Goal: Task Accomplishment & Management: Manage account settings

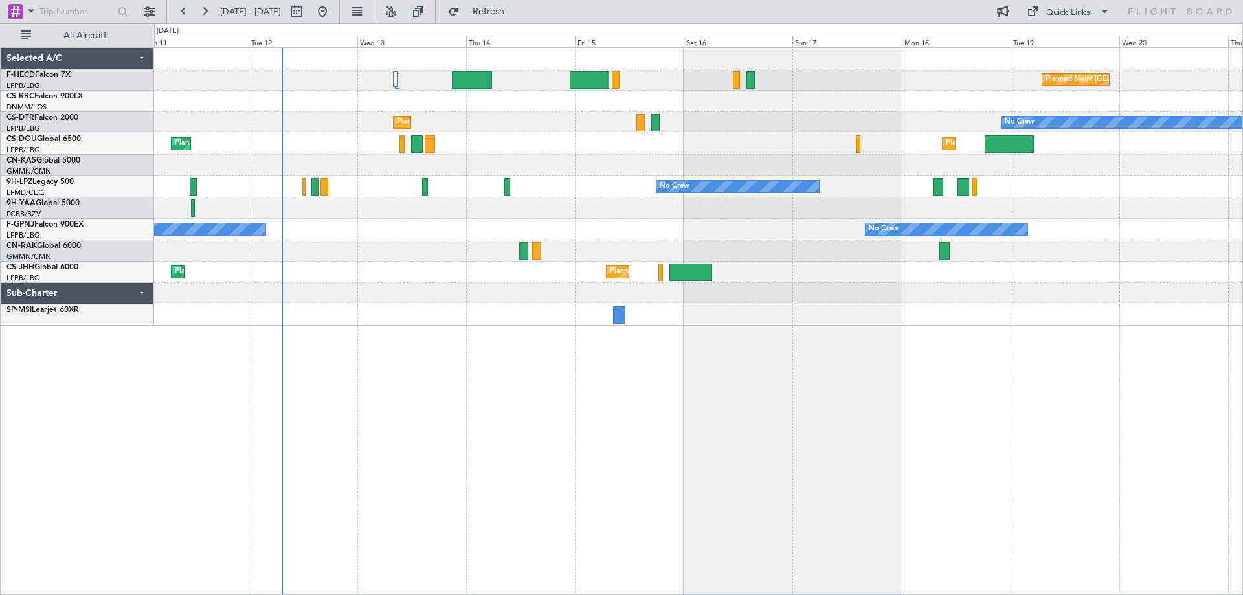
click at [488, 282] on div "Planned Maint [GEOGRAPHIC_DATA] ([GEOGRAPHIC_DATA]) No Crew Planned Maint Sofia…" at bounding box center [698, 187] width 1088 height 278
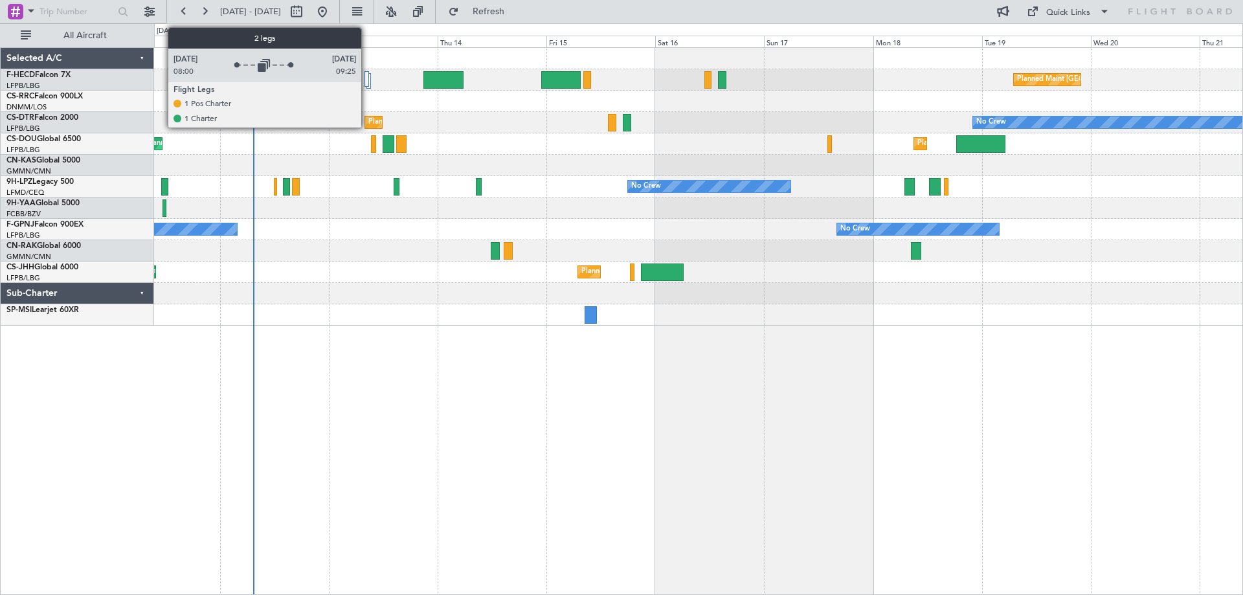
click at [367, 76] on div at bounding box center [367, 79] width 5 height 16
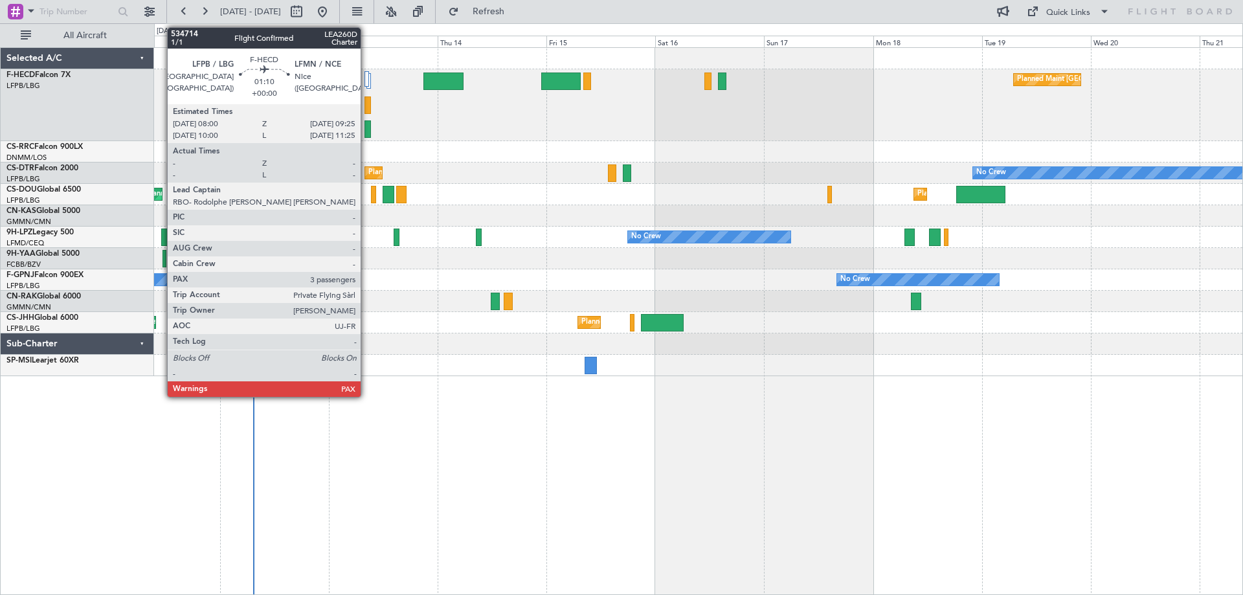
click at [366, 134] on div at bounding box center [368, 128] width 6 height 17
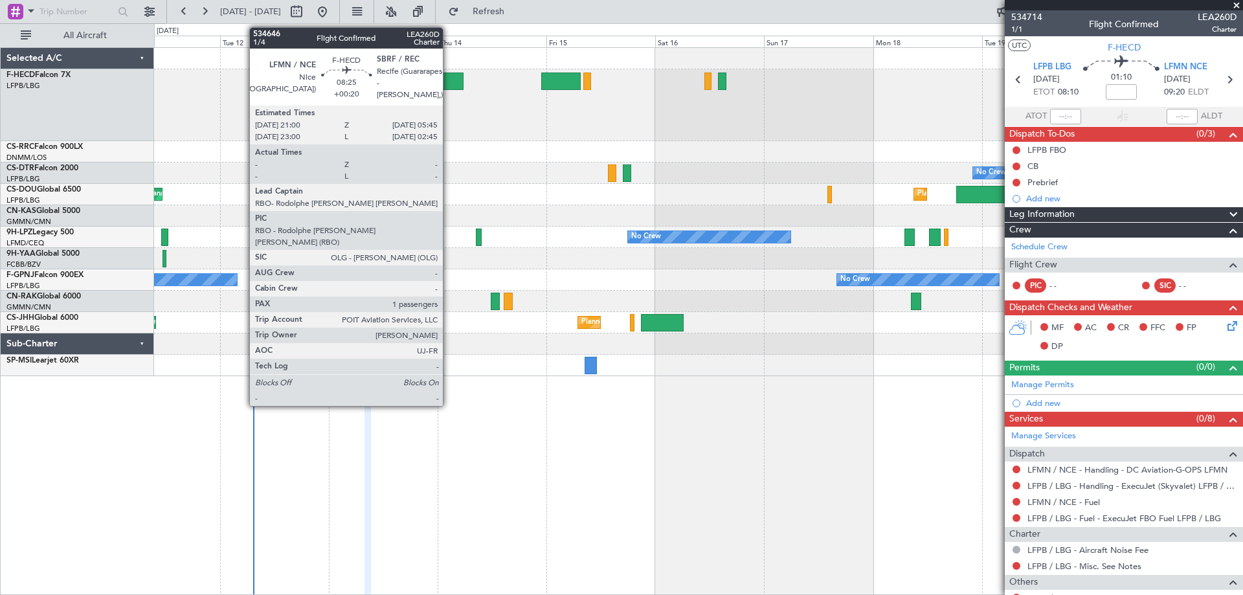
click at [449, 78] on div at bounding box center [443, 81] width 40 height 17
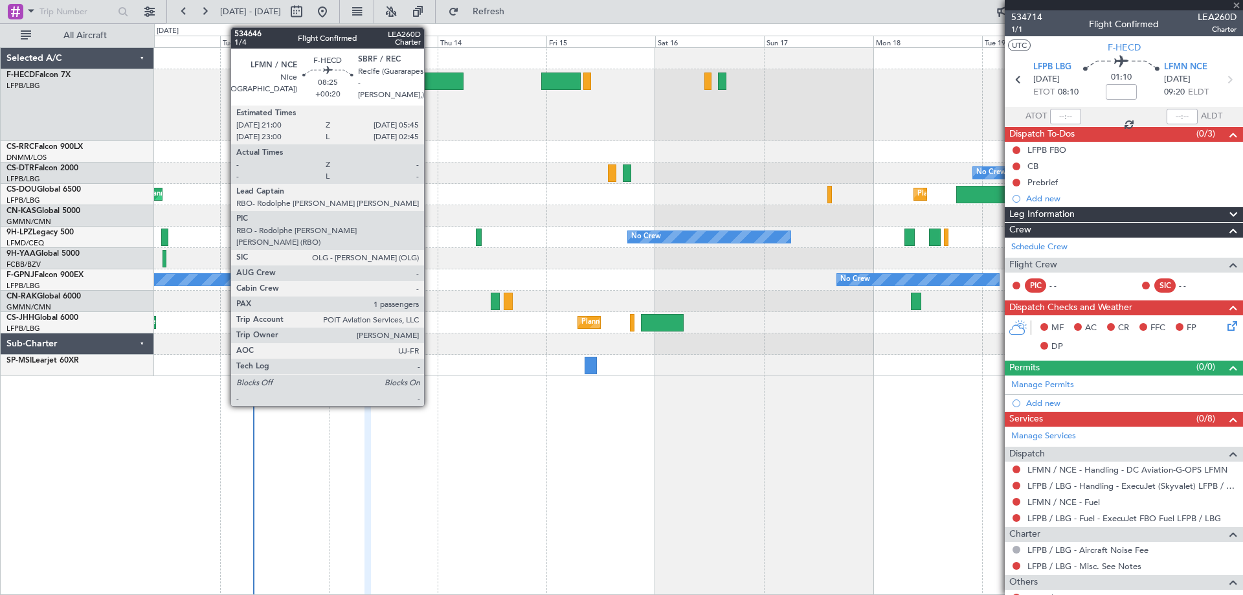
click at [430, 87] on div at bounding box center [443, 81] width 40 height 17
type input "+00:20"
type input "1"
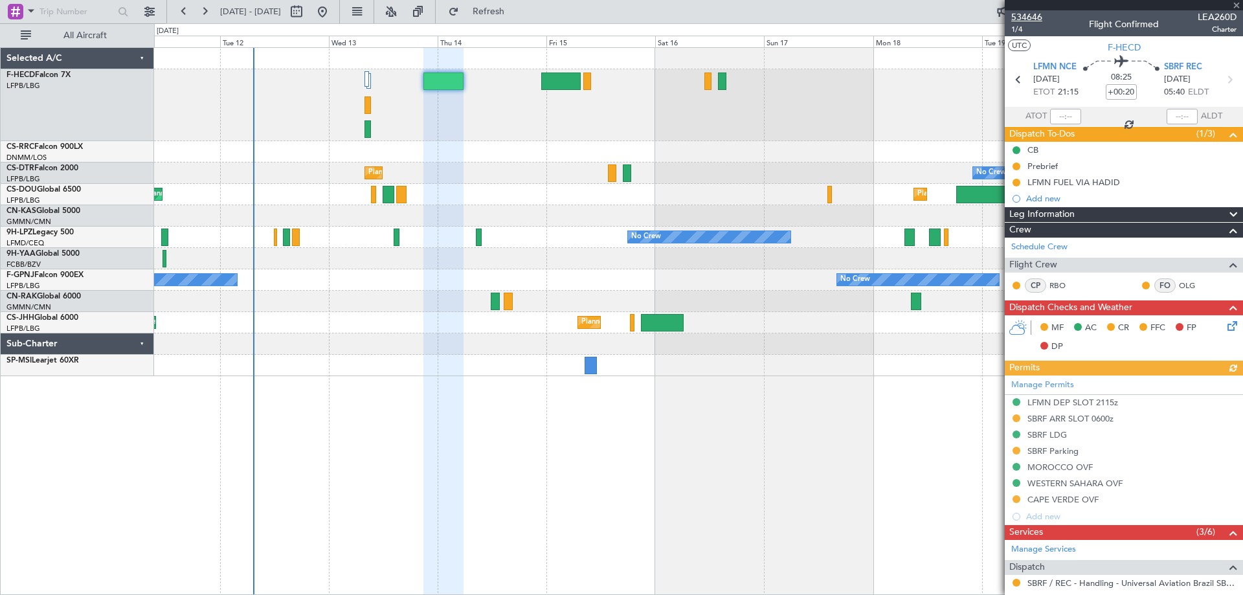
click at [1030, 17] on span "534646" at bounding box center [1026, 17] width 31 height 14
click at [1240, 7] on div at bounding box center [1124, 5] width 238 height 10
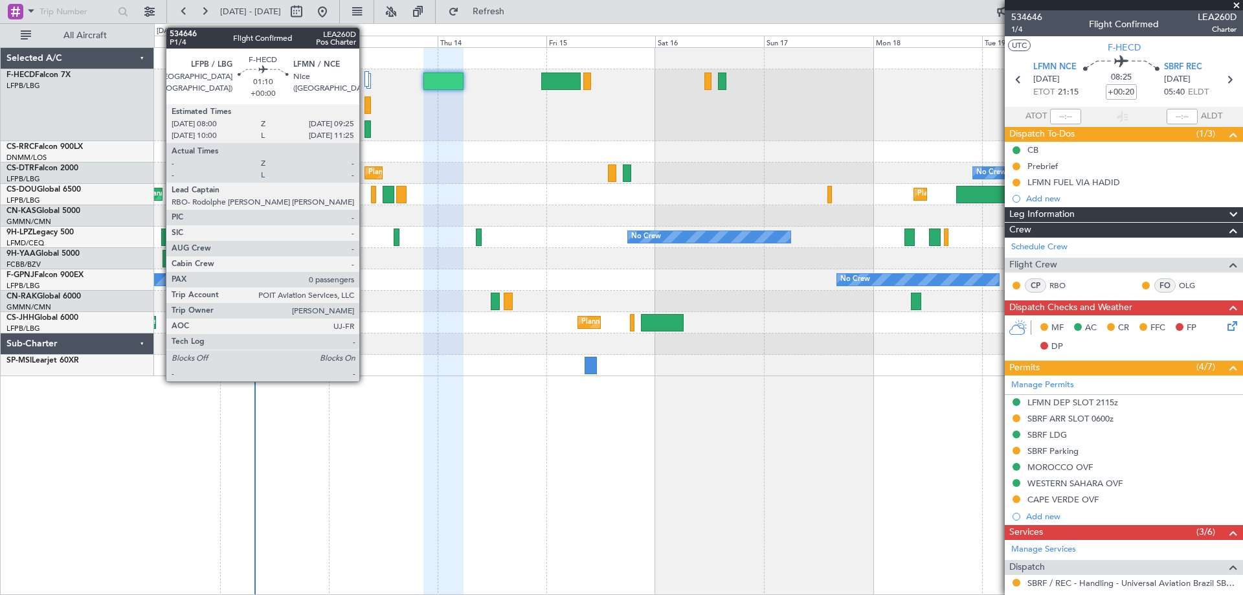
click at [365, 104] on div at bounding box center [368, 104] width 6 height 17
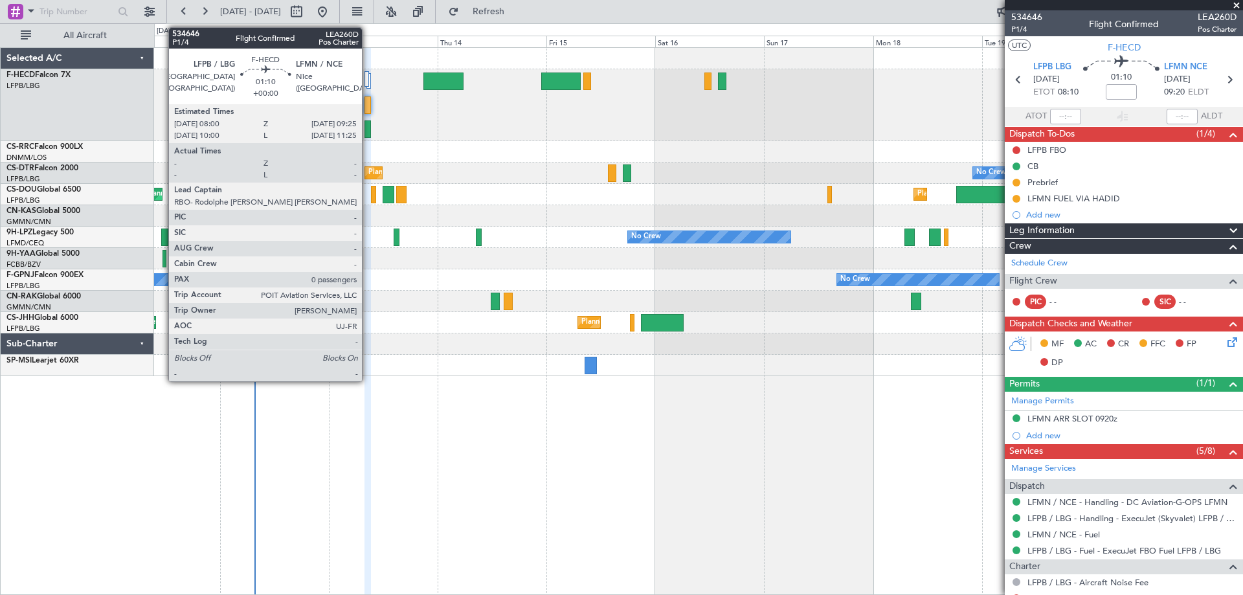
click at [368, 103] on div at bounding box center [368, 104] width 6 height 17
click at [368, 98] on div at bounding box center [368, 104] width 6 height 17
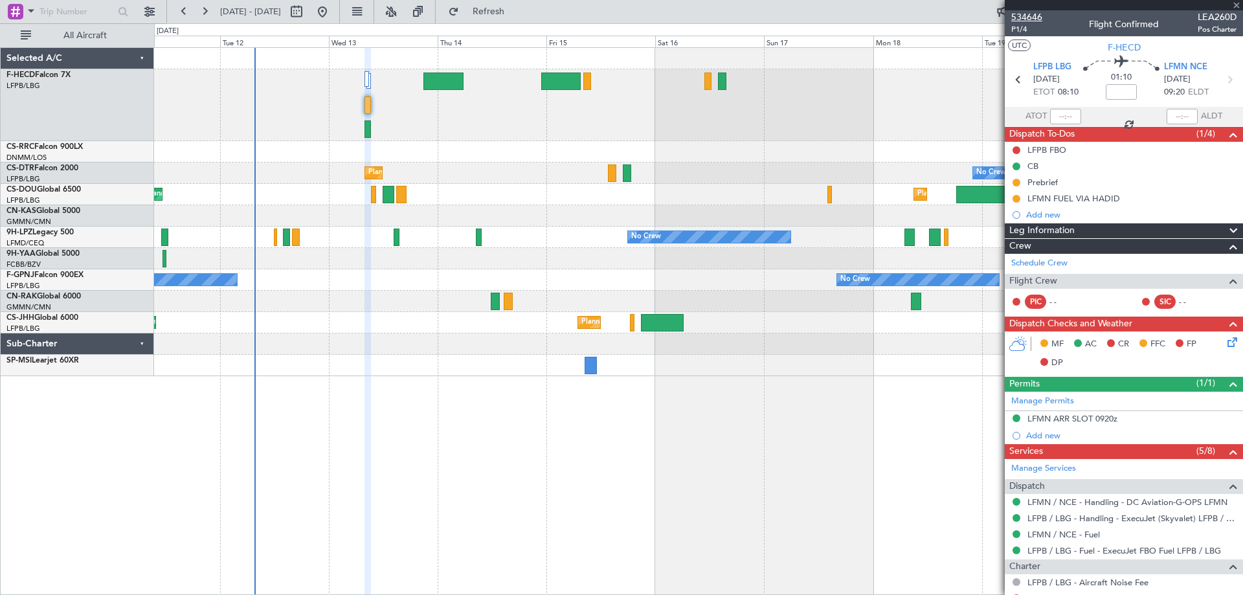
click at [1028, 17] on span "534646" at bounding box center [1026, 17] width 31 height 14
click at [1239, 0] on html "[DATE] - [DATE] Refresh Quick Links All Aircraft Planned Maint [GEOGRAPHIC_DATA…" at bounding box center [621, 297] width 1243 height 595
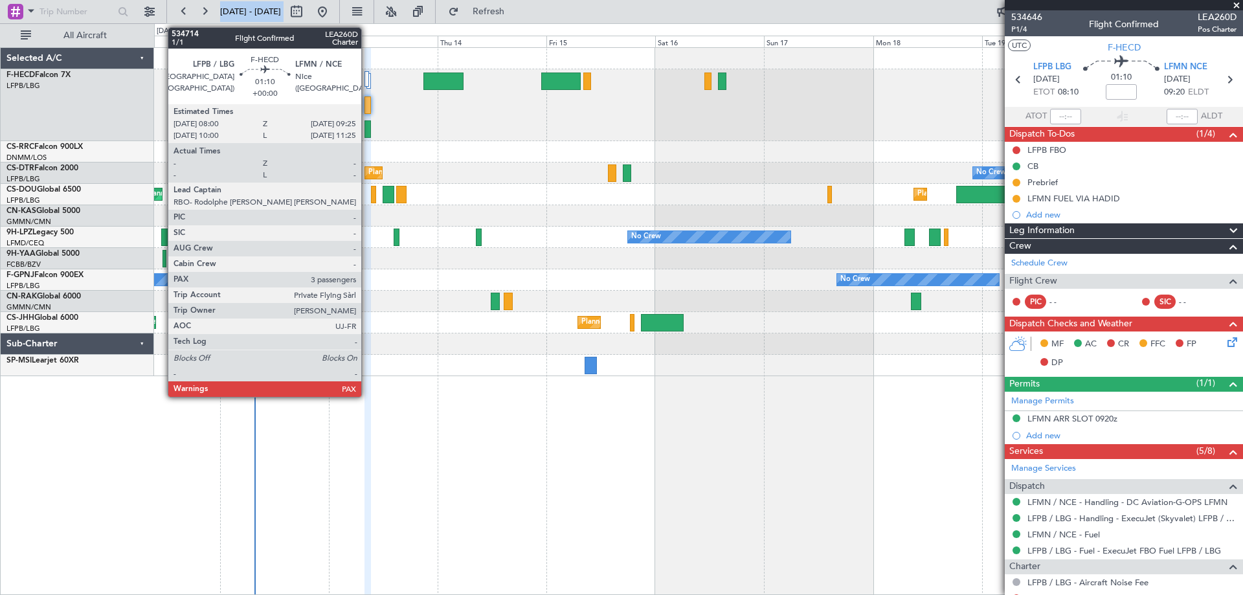
click at [367, 130] on div at bounding box center [368, 128] width 6 height 17
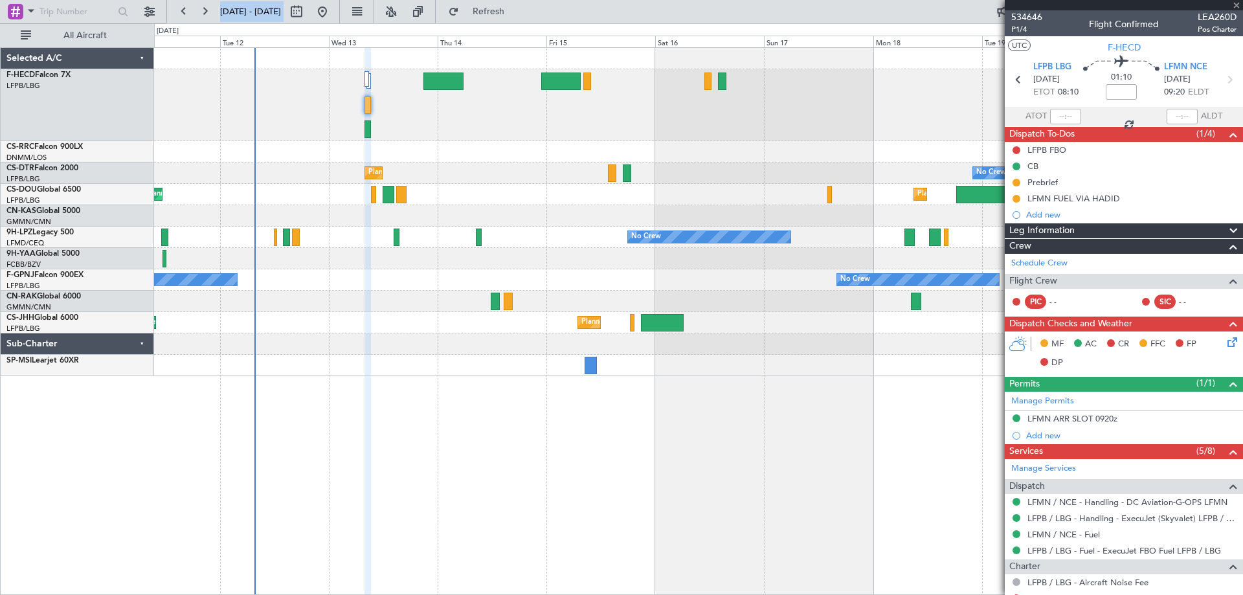
click at [370, 127] on div at bounding box center [368, 128] width 6 height 17
click at [392, 164] on div "Planned Maint [GEOGRAPHIC_DATA] ([GEOGRAPHIC_DATA]) No Crew No Crew Planned Mai…" at bounding box center [698, 212] width 1088 height 328
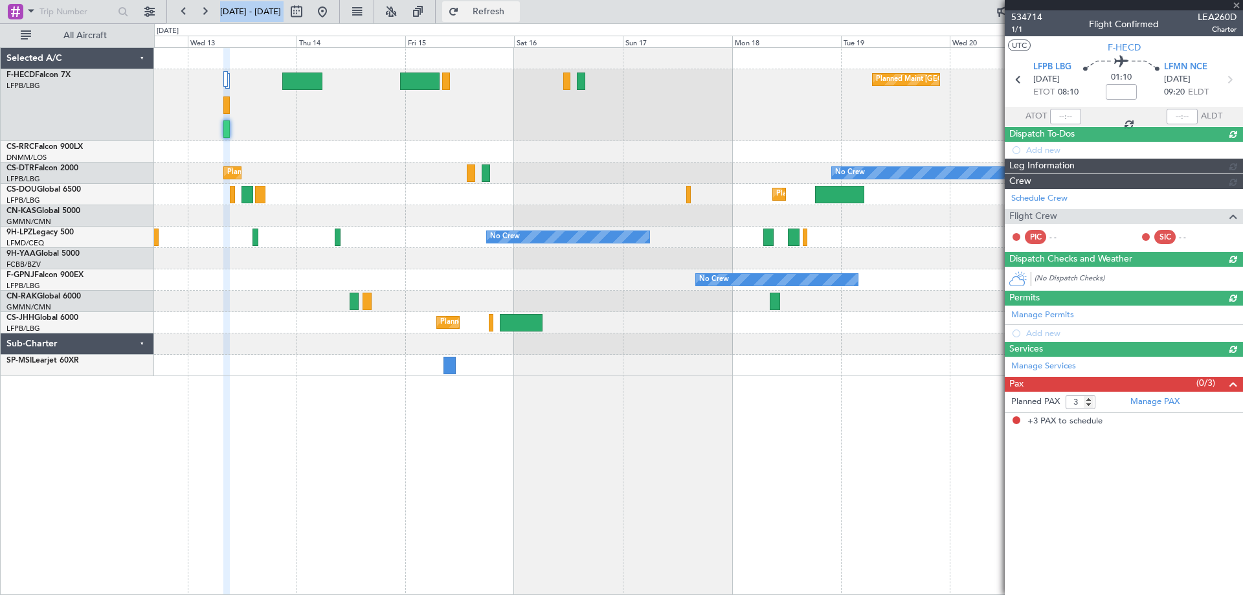
click at [516, 8] on span "Refresh" at bounding box center [489, 11] width 54 height 9
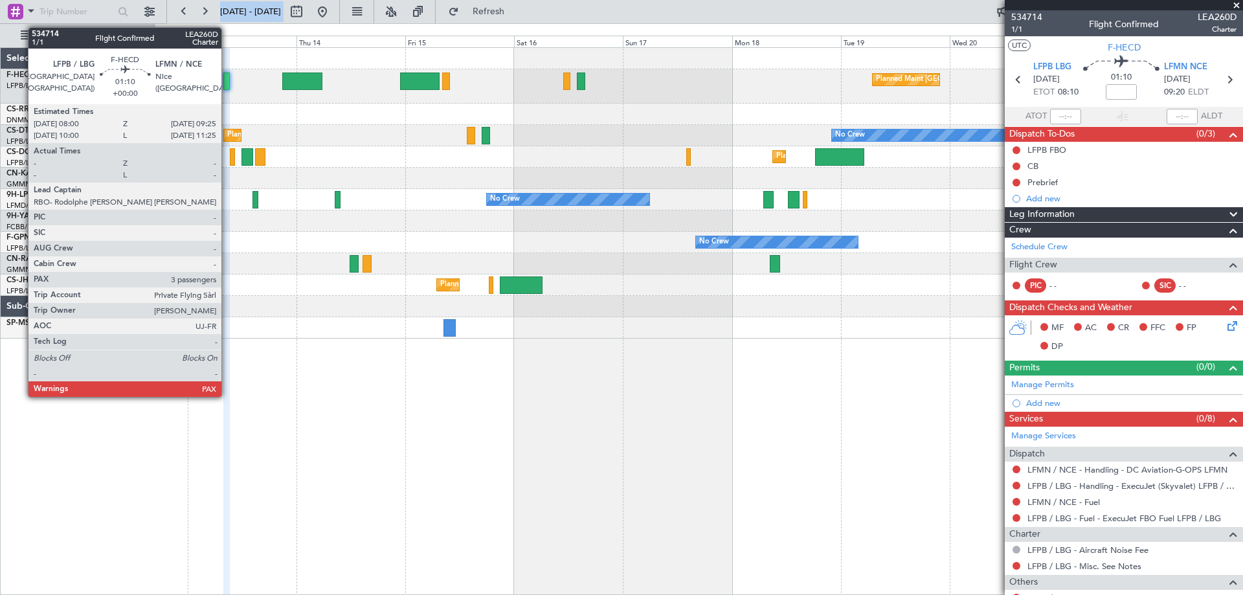
click at [227, 77] on div at bounding box center [226, 81] width 6 height 17
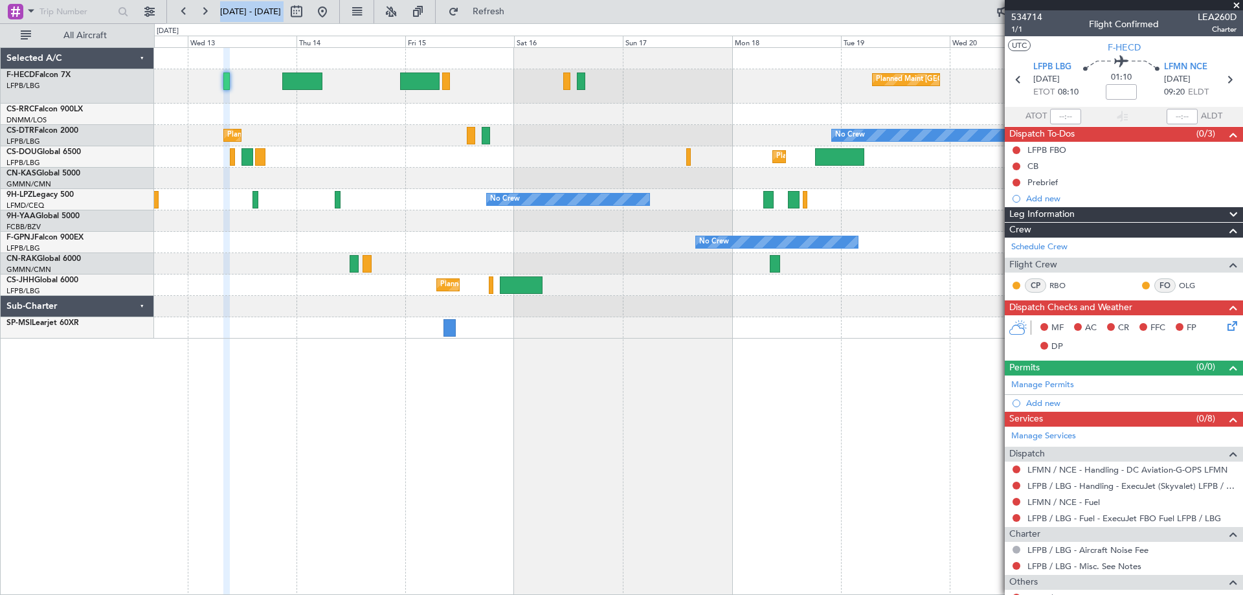
click at [489, 157] on div "Planned Maint [GEOGRAPHIC_DATA] ([GEOGRAPHIC_DATA]) Planned Maint [GEOGRAPHIC_D…" at bounding box center [698, 156] width 1088 height 21
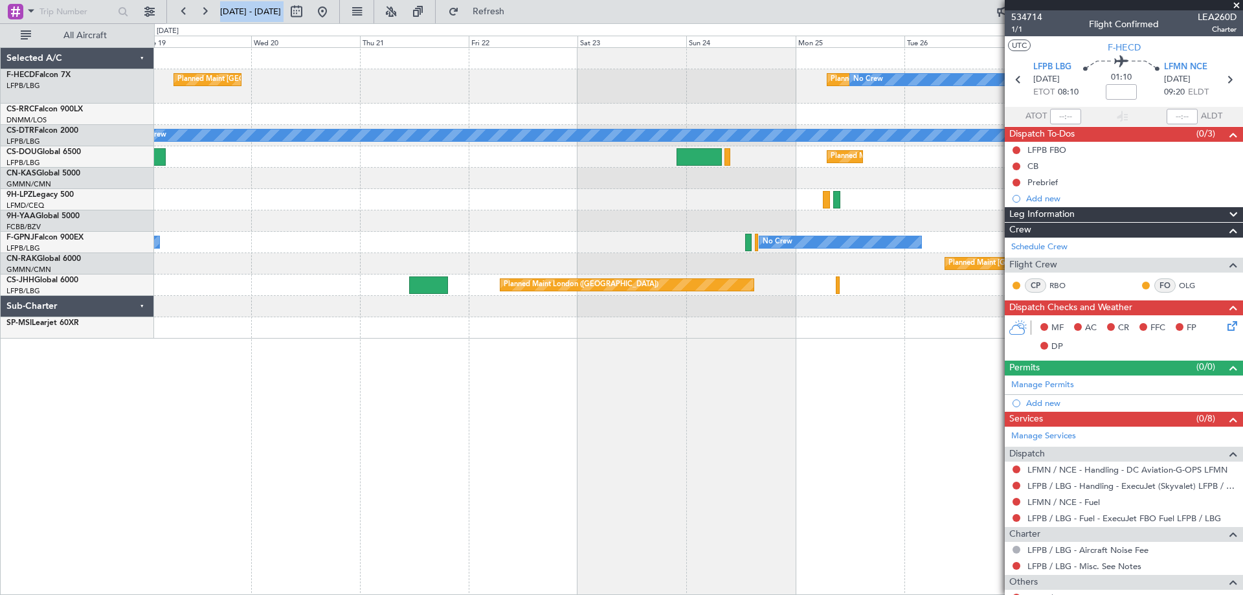
click at [255, 280] on div "Planned Maint [GEOGRAPHIC_DATA] ([GEOGRAPHIC_DATA]) Planned Maint [GEOGRAPHIC_D…" at bounding box center [698, 193] width 1088 height 291
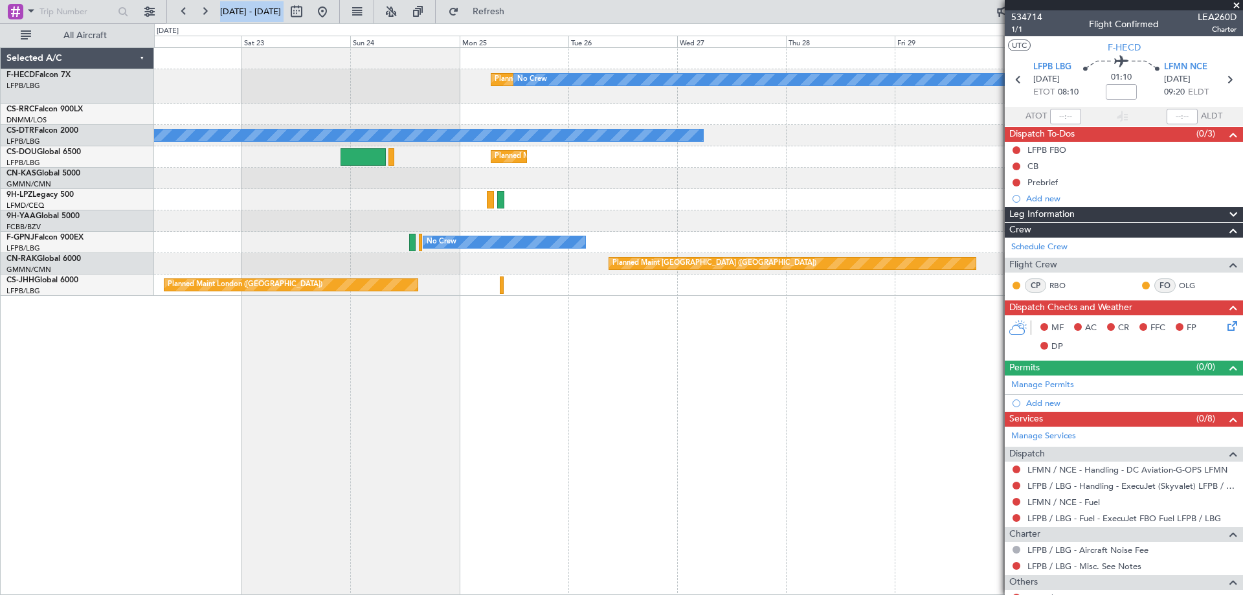
click at [554, 227] on div "Planned Maint [GEOGRAPHIC_DATA] ([GEOGRAPHIC_DATA]) No Crew Planned Maint [GEOG…" at bounding box center [698, 172] width 1088 height 248
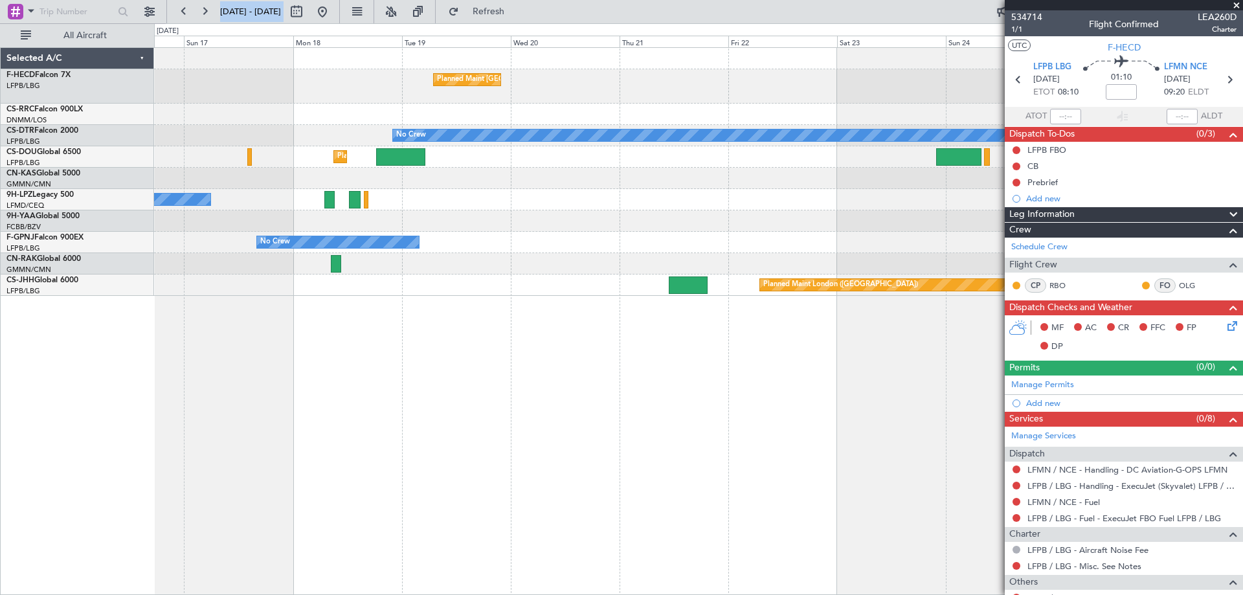
click at [1033, 138] on fb-app "[DATE] - [DATE] Refresh Quick Links All Aircraft Planned Maint [GEOGRAPHIC_DATA…" at bounding box center [621, 302] width 1243 height 585
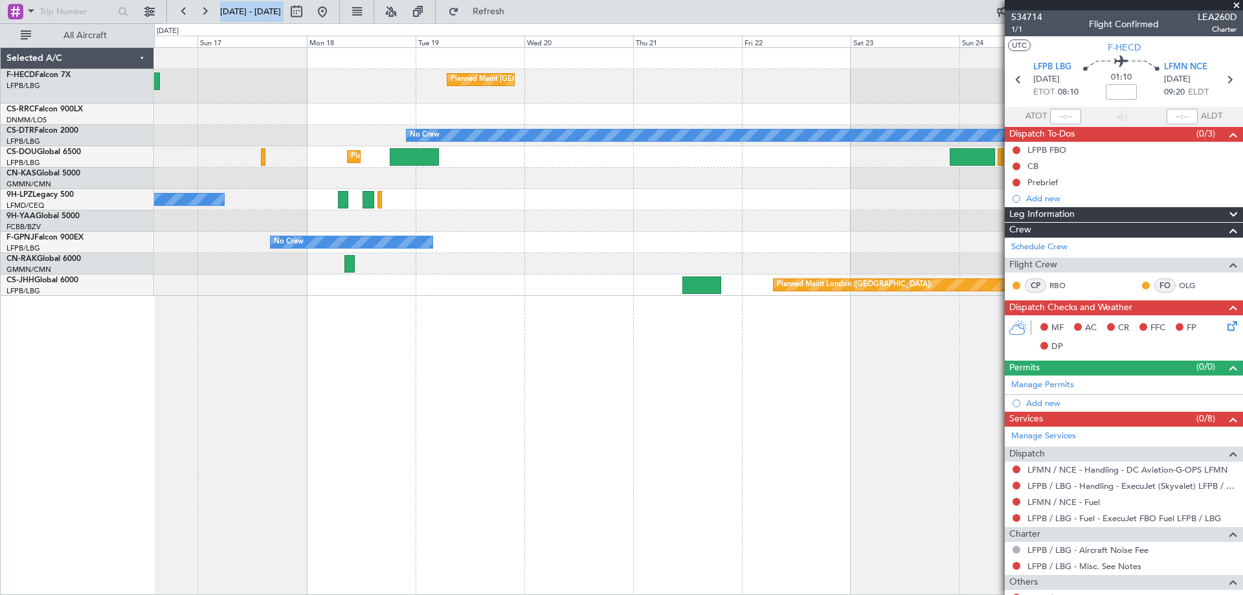
click at [1239, 3] on span at bounding box center [1236, 6] width 13 height 12
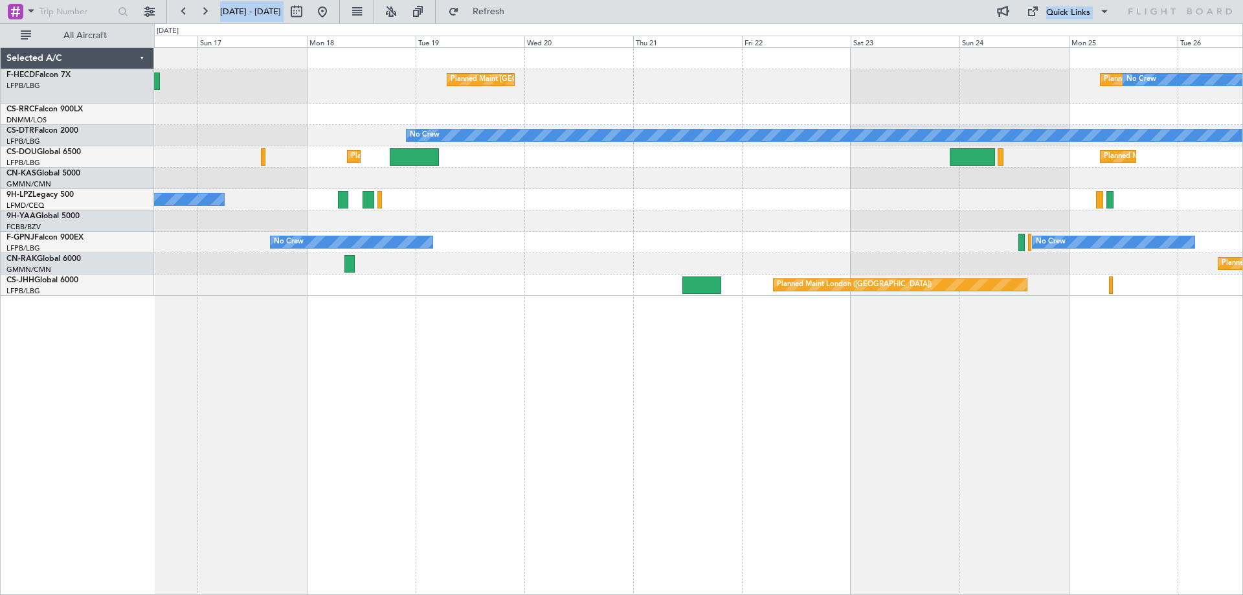
type input "0"
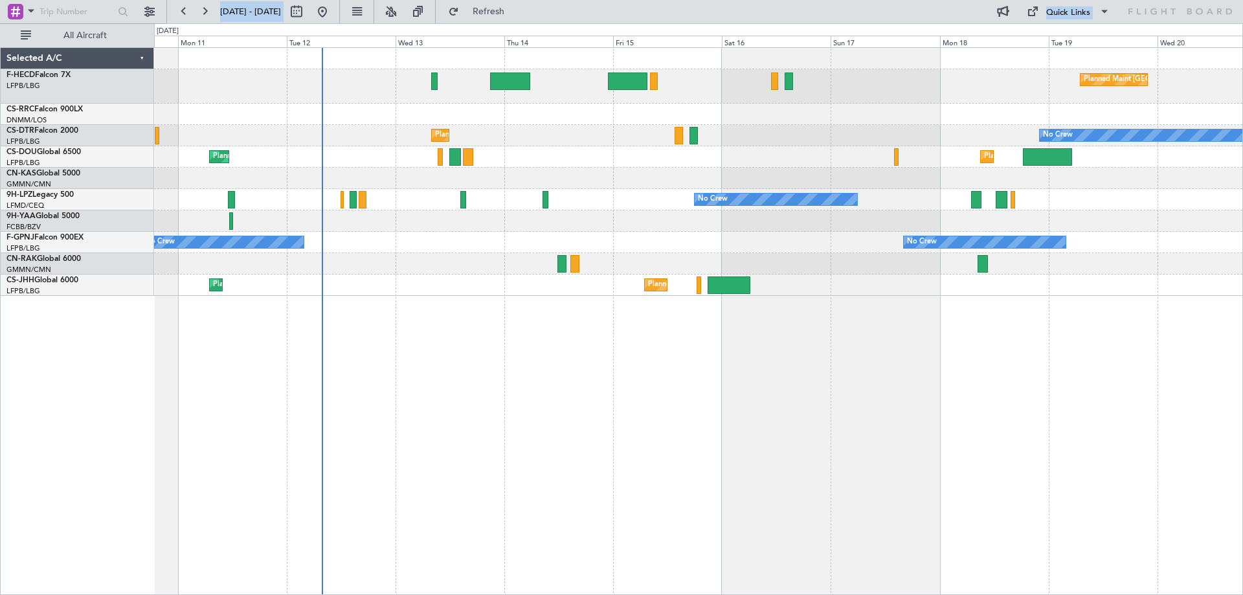
click at [883, 179] on div "Planned Maint [GEOGRAPHIC_DATA] ([GEOGRAPHIC_DATA]) No Crew Planned Maint Sofia…" at bounding box center [698, 172] width 1088 height 248
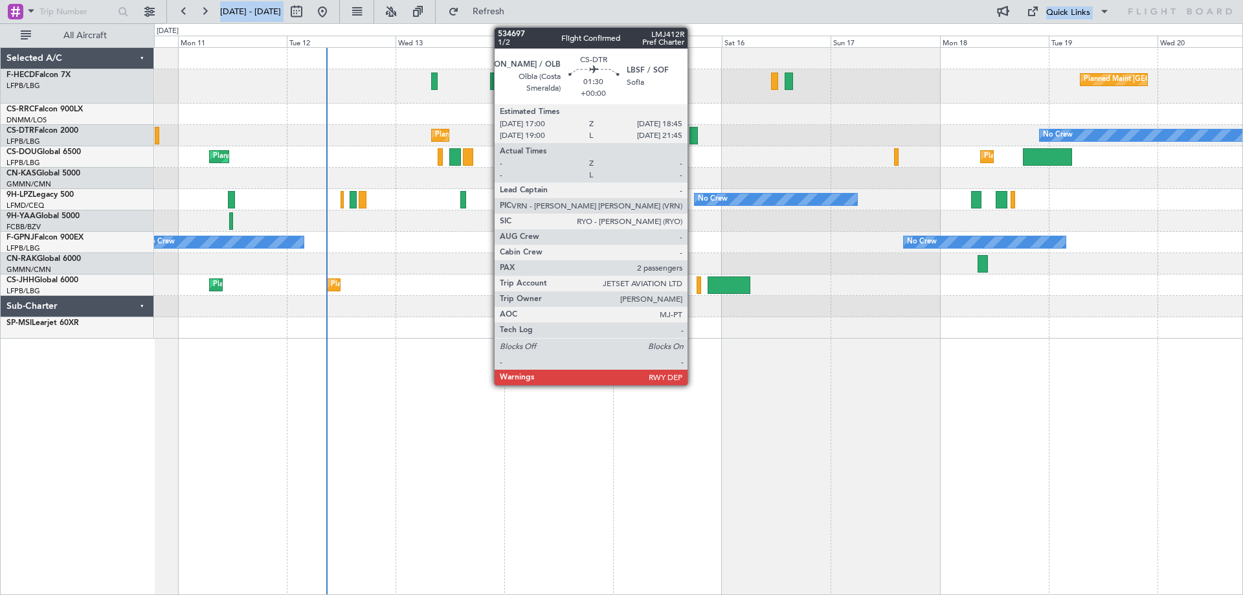
click at [693, 135] on div at bounding box center [694, 135] width 8 height 17
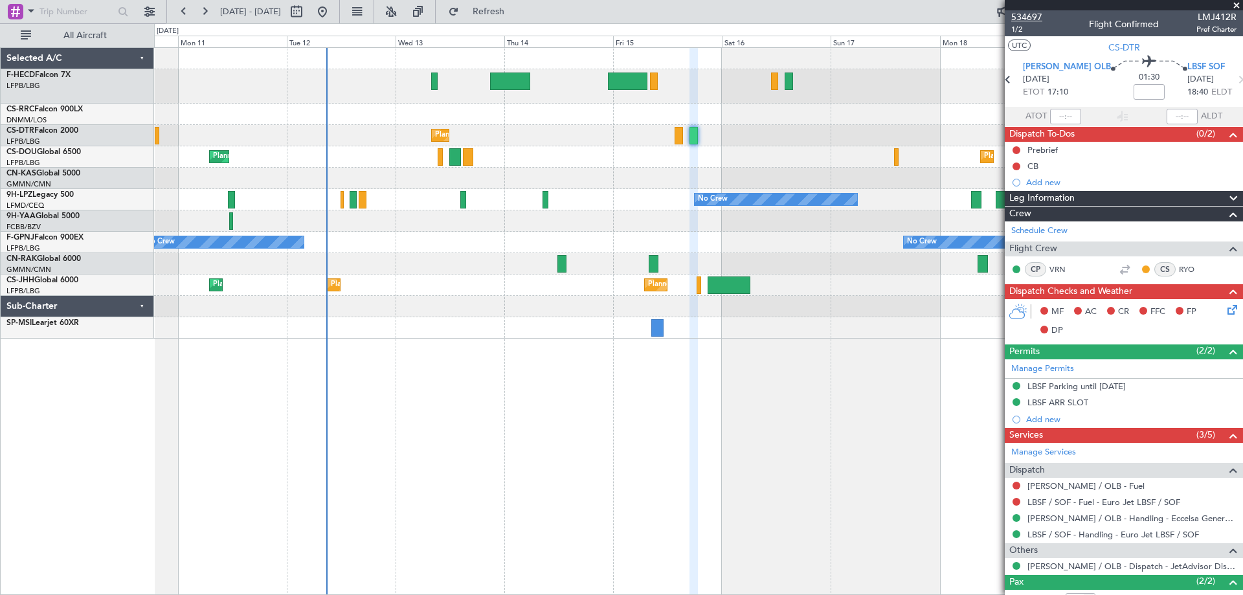
click at [1033, 18] on span "534697" at bounding box center [1026, 17] width 31 height 14
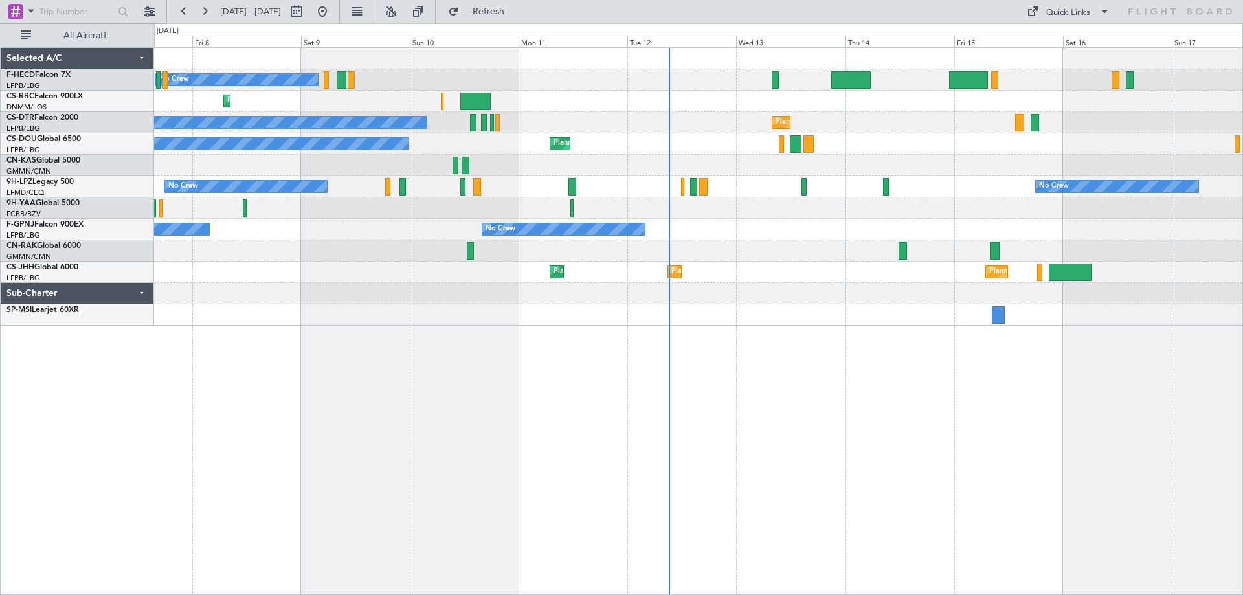
click at [589, 287] on div at bounding box center [698, 293] width 1088 height 21
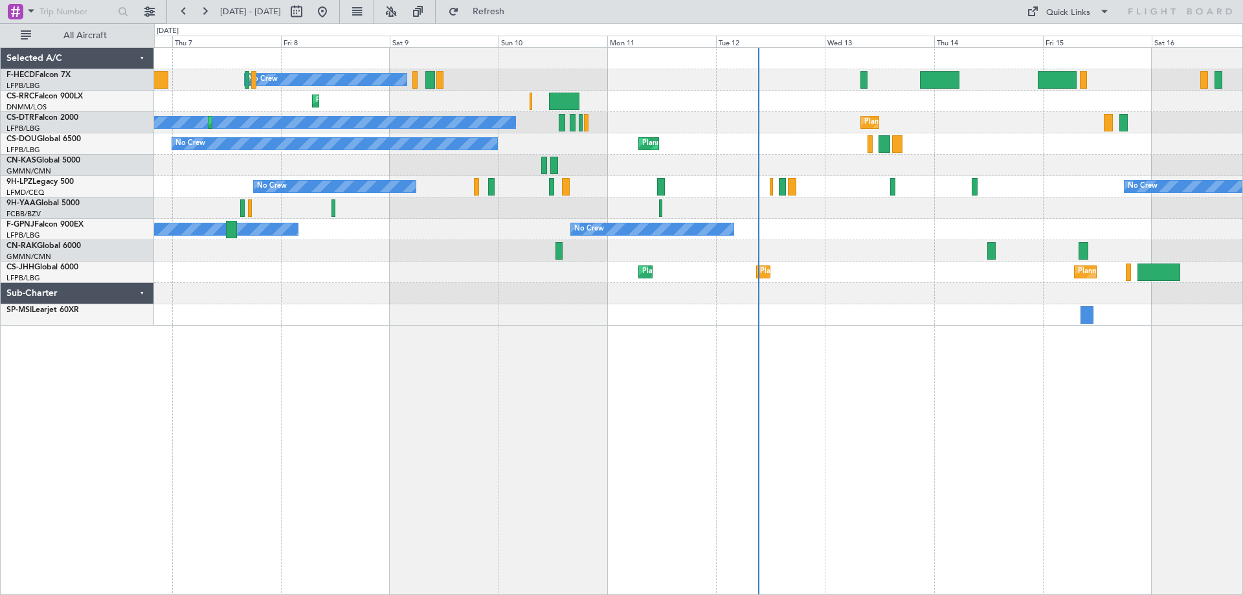
click at [812, 211] on div "No Crew Planned Maint Paris (Le Bourget) Planned Maint Larnaca (Larnaca Intl) N…" at bounding box center [698, 187] width 1088 height 278
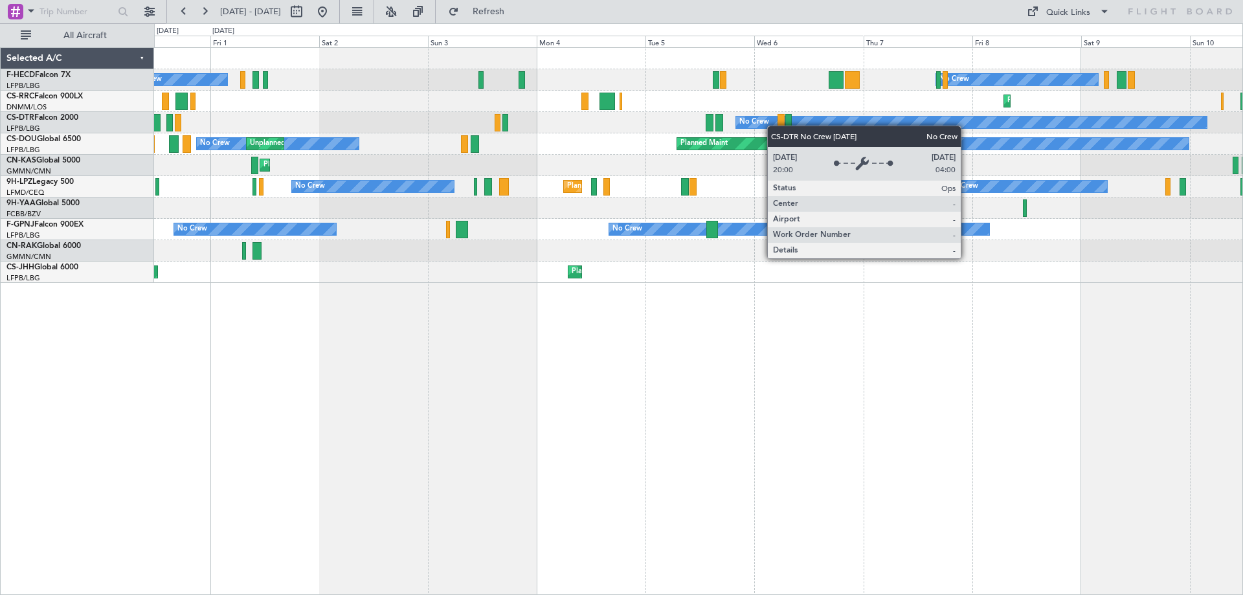
click at [824, 109] on div "No Crew No Crew Planned Maint Paris (Le Bourget) No Crew Planned Maint Larnaca …" at bounding box center [698, 165] width 1088 height 235
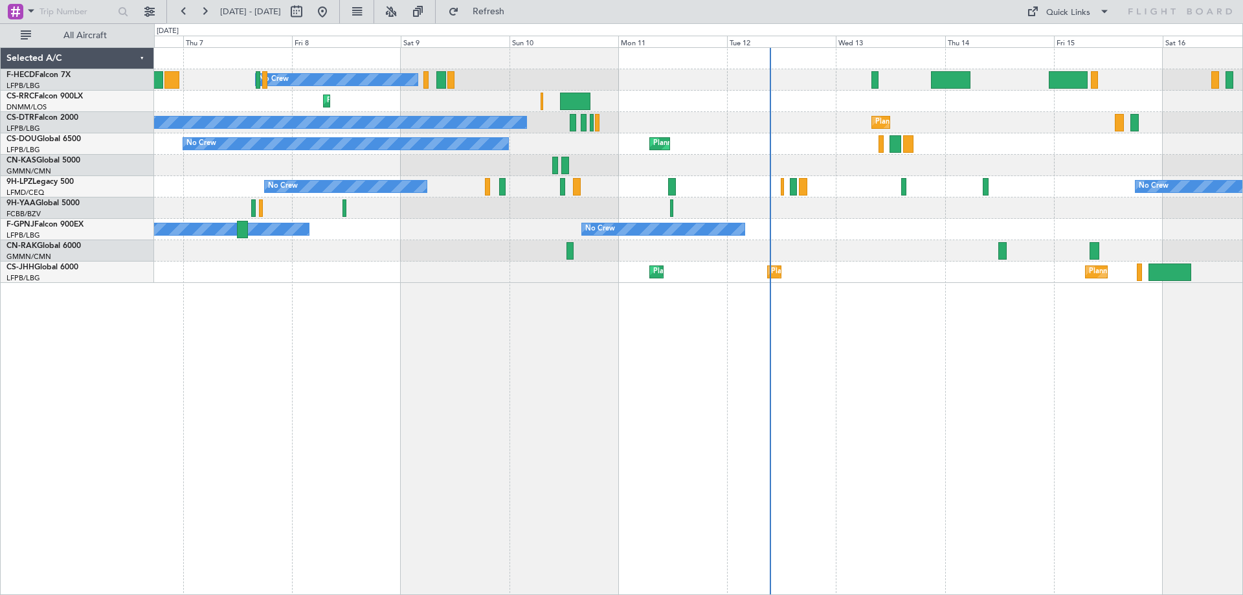
click at [126, 253] on div "No Crew Planned Maint Larnaca (Larnaca Intl) Planned Maint Sofia No Crew Planne…" at bounding box center [621, 309] width 1243 height 572
